Goal: Task Accomplishment & Management: Understand process/instructions

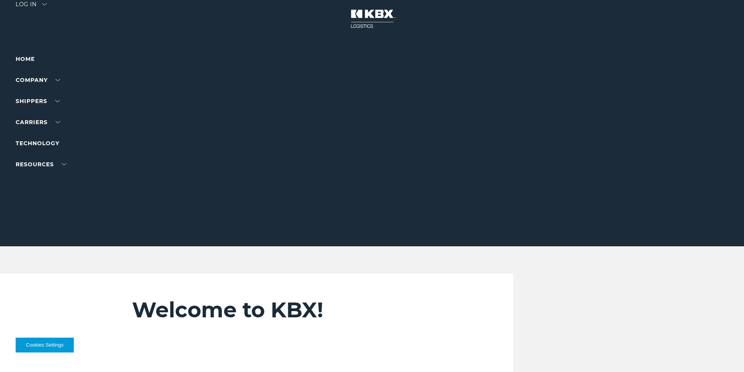
scroll to position [195, 0]
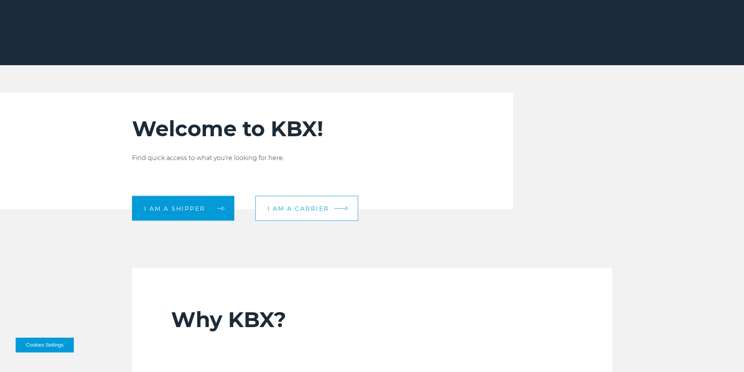
click at [279, 201] on link "I am a carrier" at bounding box center [306, 208] width 103 height 25
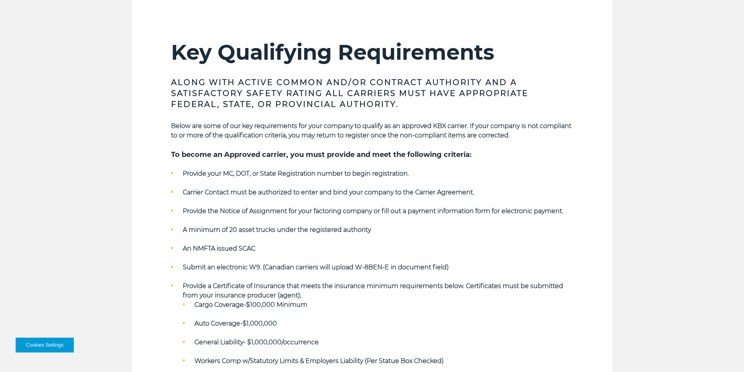
scroll to position [273, 0]
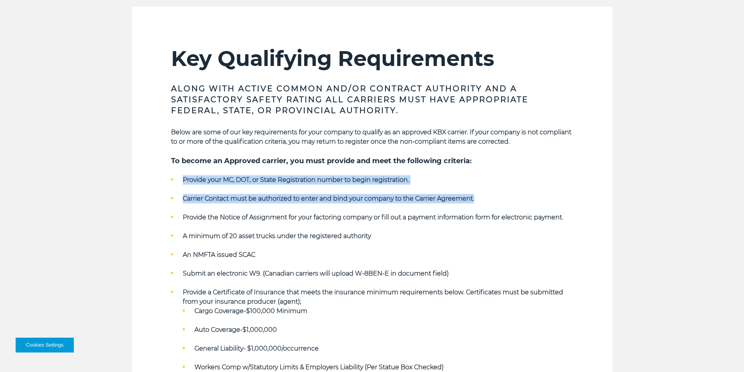
drag, startPoint x: 183, startPoint y: 179, endPoint x: 521, endPoint y: 203, distance: 339.0
click at [521, 203] on ul "Provide your MC, DOT, or State Registration number to begin registration. Carri…" at bounding box center [372, 273] width 402 height 197
click at [521, 203] on li "Carrier Contact must be authorized to enter and bind your company to the Carrie…" at bounding box center [372, 198] width 402 height 9
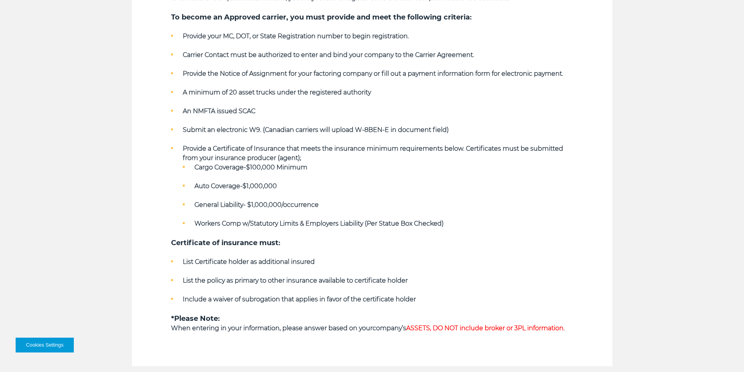
scroll to position [430, 0]
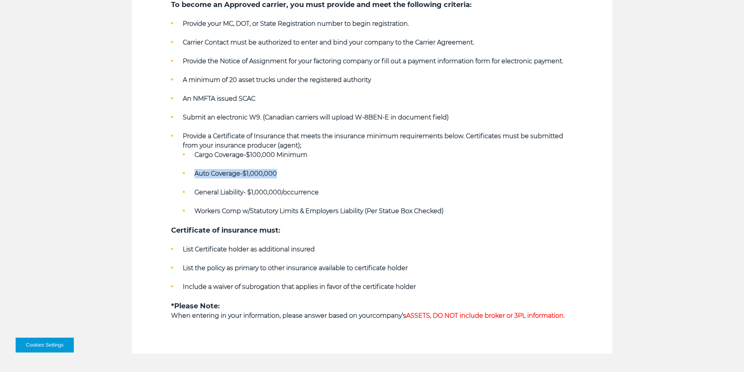
drag, startPoint x: 187, startPoint y: 168, endPoint x: 328, endPoint y: 180, distance: 141.8
click at [321, 178] on ul "Cargo Coverage-$100,000 Minimum Auto Coverage-$1,000,000 General Liability- $1,…" at bounding box center [378, 183] width 390 height 66
click at [330, 180] on ul "Cargo Coverage-$100,000 Minimum Auto Coverage-$1,000,000 General Liability- $1,…" at bounding box center [378, 183] width 390 height 66
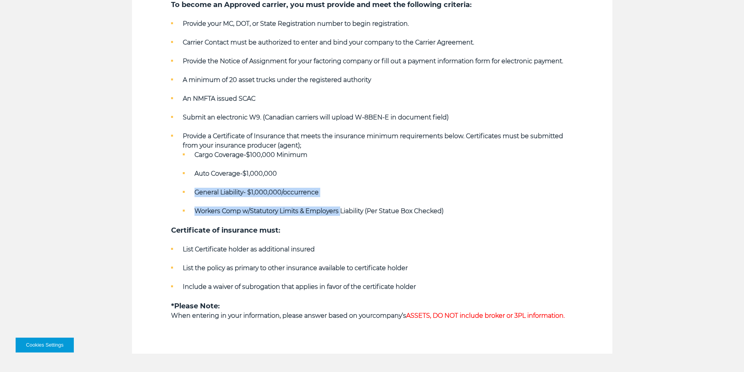
drag, startPoint x: 205, startPoint y: 190, endPoint x: 353, endPoint y: 208, distance: 148.7
click at [351, 207] on ul "Cargo Coverage-$100,000 Minimum Auto Coverage-$1,000,000 General Liability- $1,…" at bounding box center [378, 183] width 390 height 66
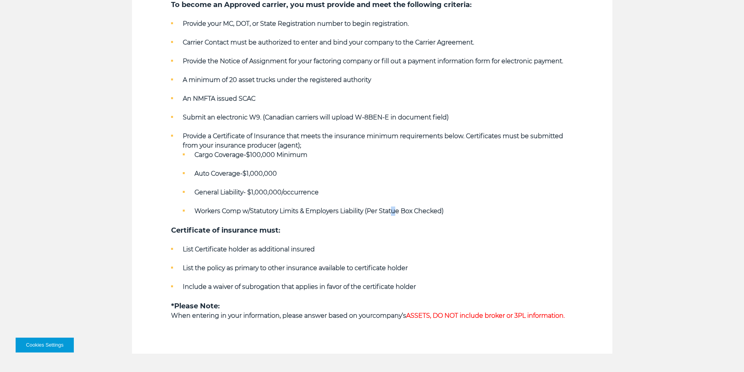
click at [394, 212] on strong "Workers Comp w/Statutory Limits & Employers Liability (Per Statue Box Checked)" at bounding box center [318, 210] width 249 height 7
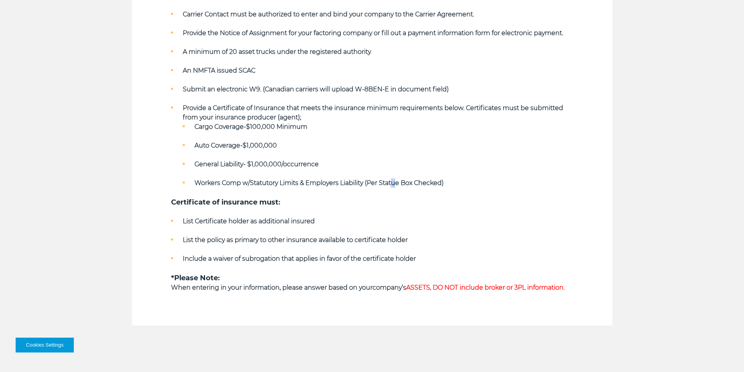
scroll to position [508, 0]
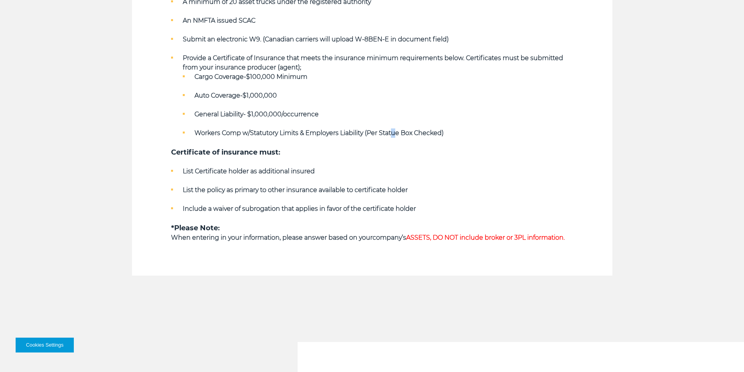
drag, startPoint x: 203, startPoint y: 227, endPoint x: 374, endPoint y: 248, distance: 172.3
click at [374, 248] on section "Key Qualifying Requirements Along with Active Common and/or Contract Authority …" at bounding box center [372, 23] width 480 height 503
click at [374, 251] on div "Key Qualifying Requirements Along with Active Common and/or Contract Authority …" at bounding box center [372, 43] width 402 height 464
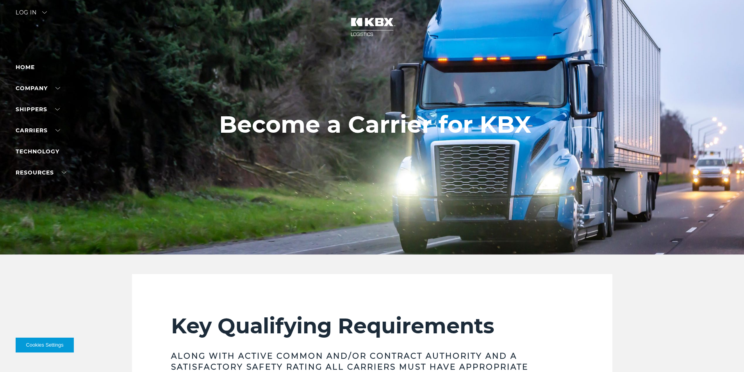
scroll to position [0, 0]
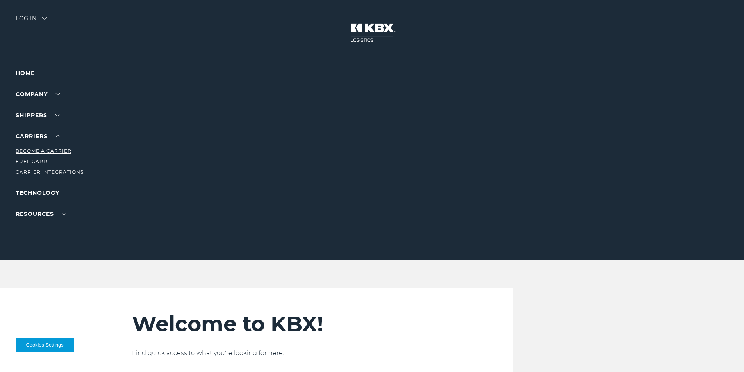
click at [43, 152] on link "Become a Carrier" at bounding box center [44, 151] width 56 height 6
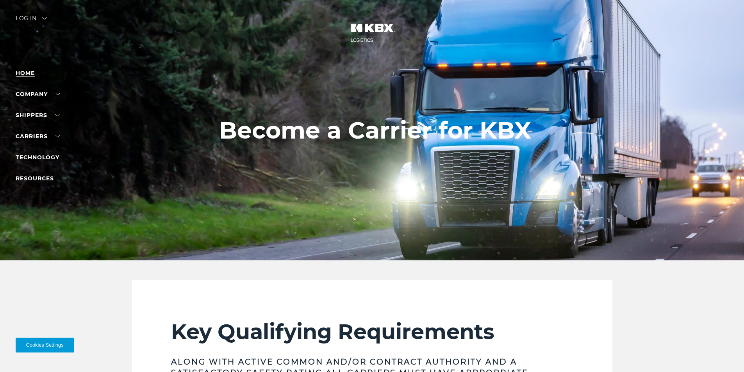
click at [29, 71] on link "Home" at bounding box center [25, 73] width 19 height 7
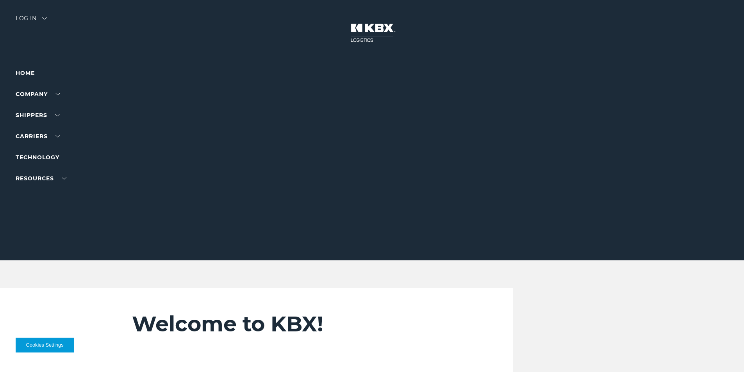
click at [329, 292] on div "Welcome to KBX! Find quick access to what you're looking for here. I am a shipp…" at bounding box center [299, 346] width 335 height 117
